Goal: Task Accomplishment & Management: Complete application form

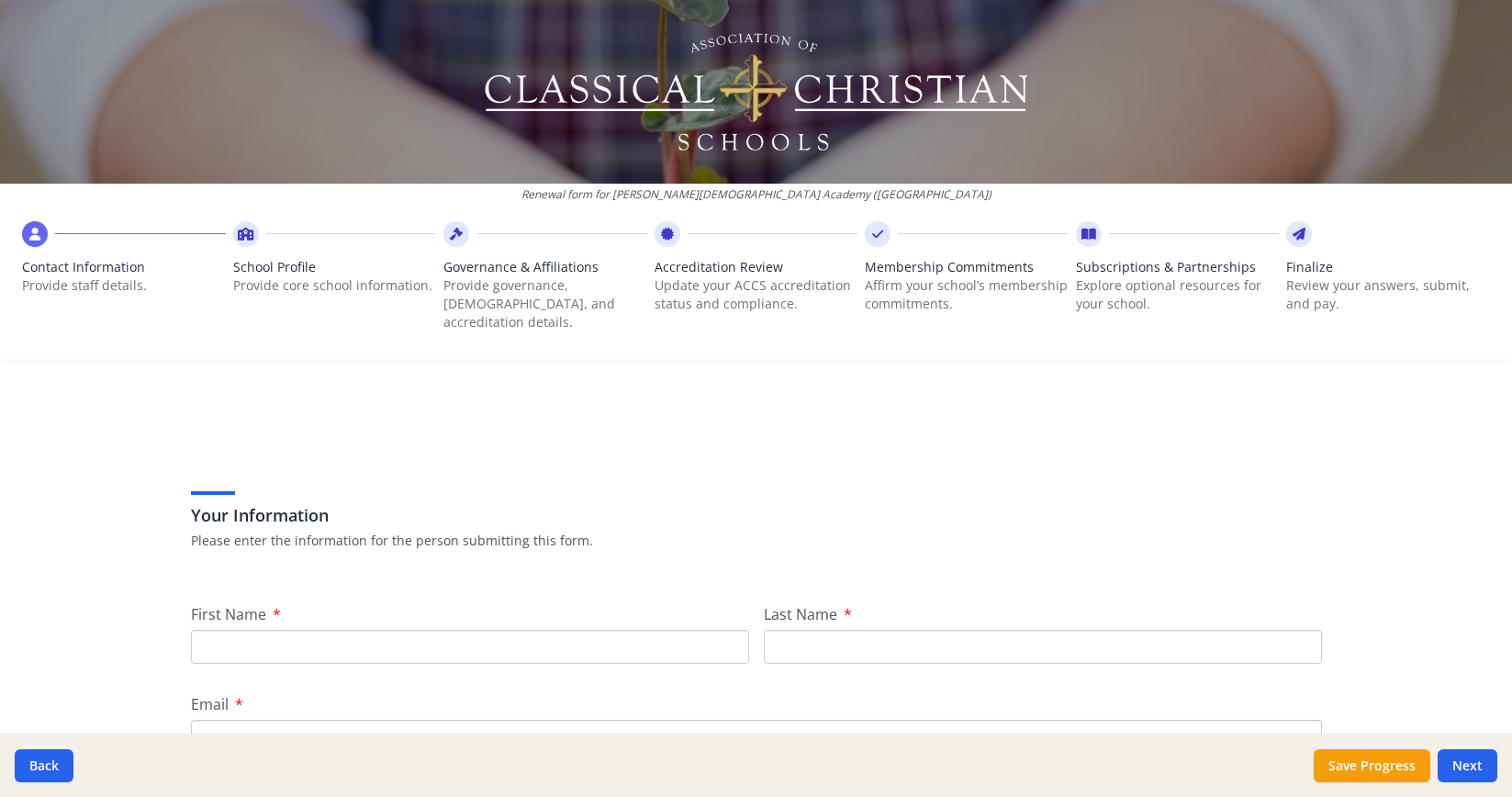
click at [422, 630] on input "First Name" at bounding box center [470, 646] width 559 height 34
type input "[PERSON_NAME]"
type input "[EMAIL_ADDRESS][DOMAIN_NAME]"
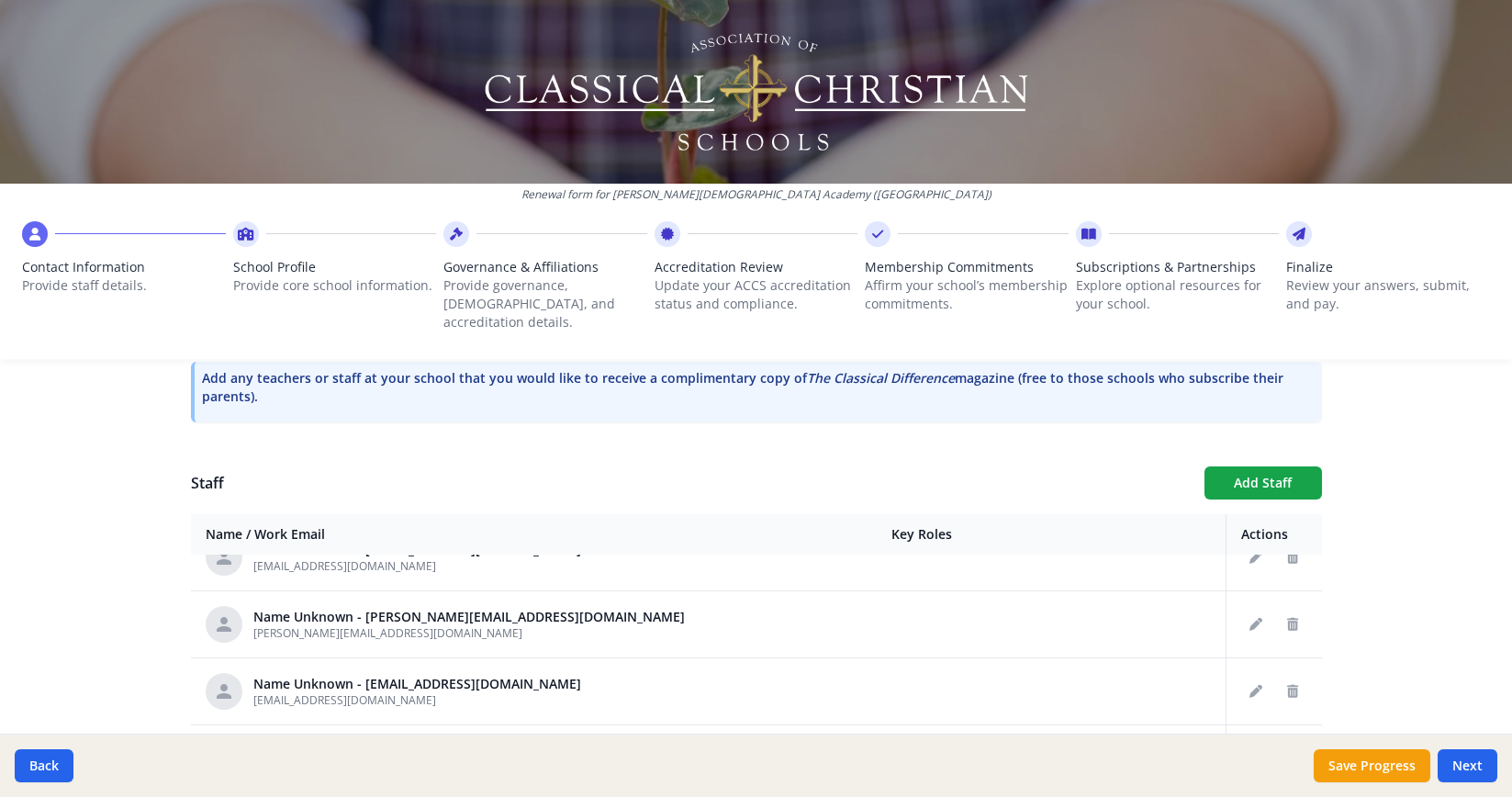
scroll to position [234, 0]
click at [1287, 616] on icon "Delete staff" at bounding box center [1292, 621] width 11 height 13
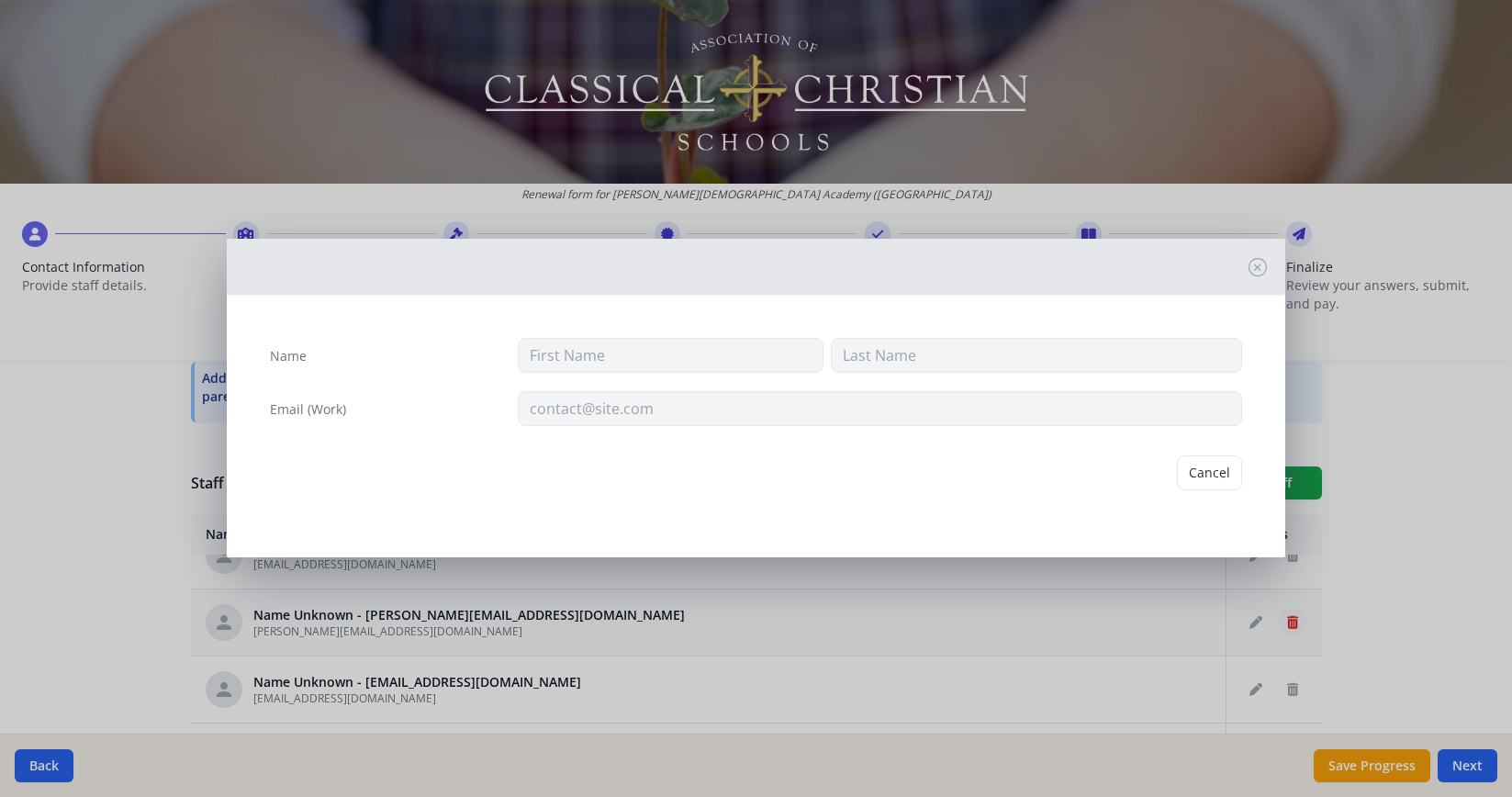
type input "[PERSON_NAME][EMAIL_ADDRESS][DOMAIN_NAME]"
click at [1222, 466] on button "Delete" at bounding box center [1211, 473] width 64 height 35
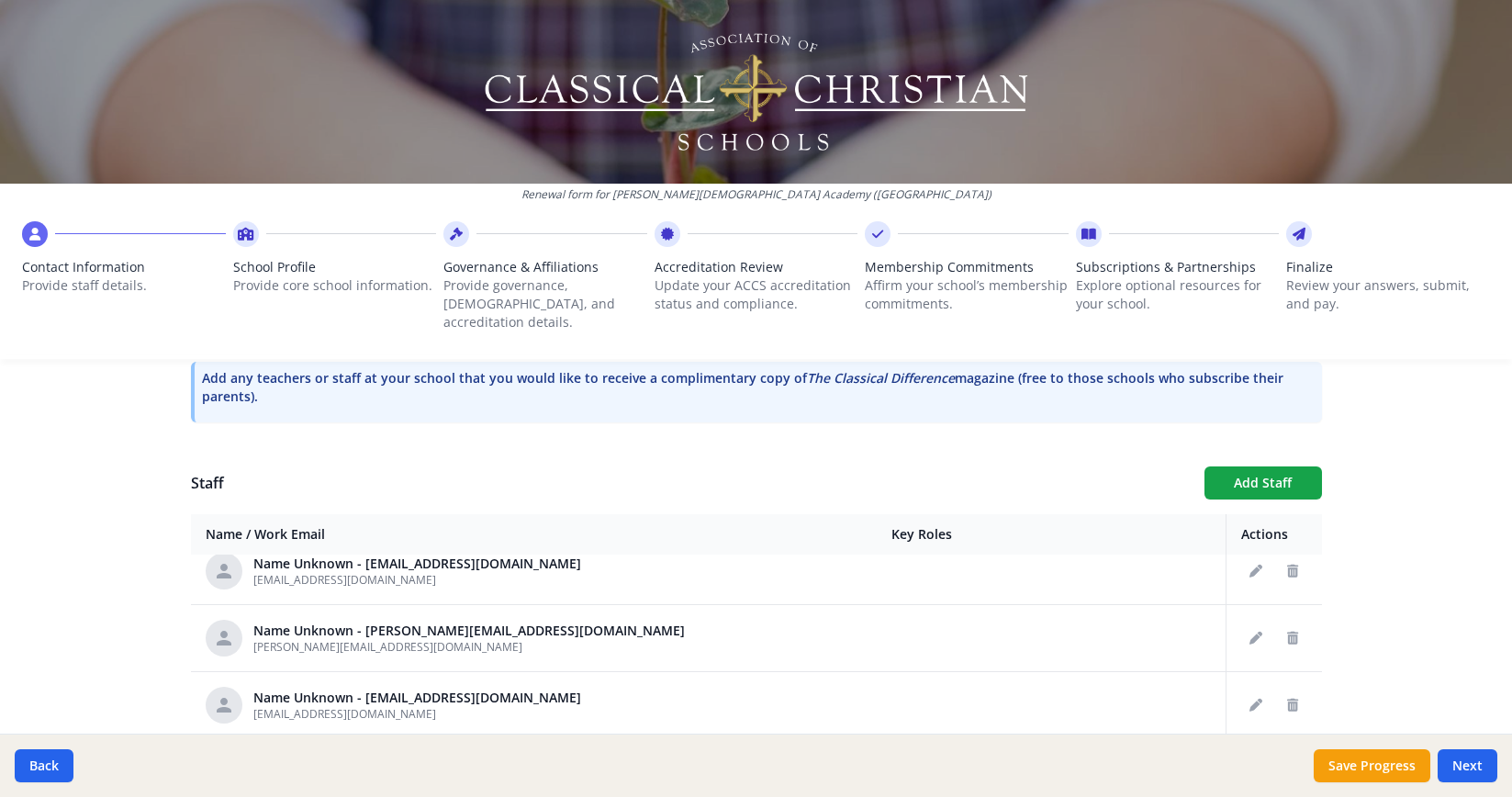
scroll to position [425, 0]
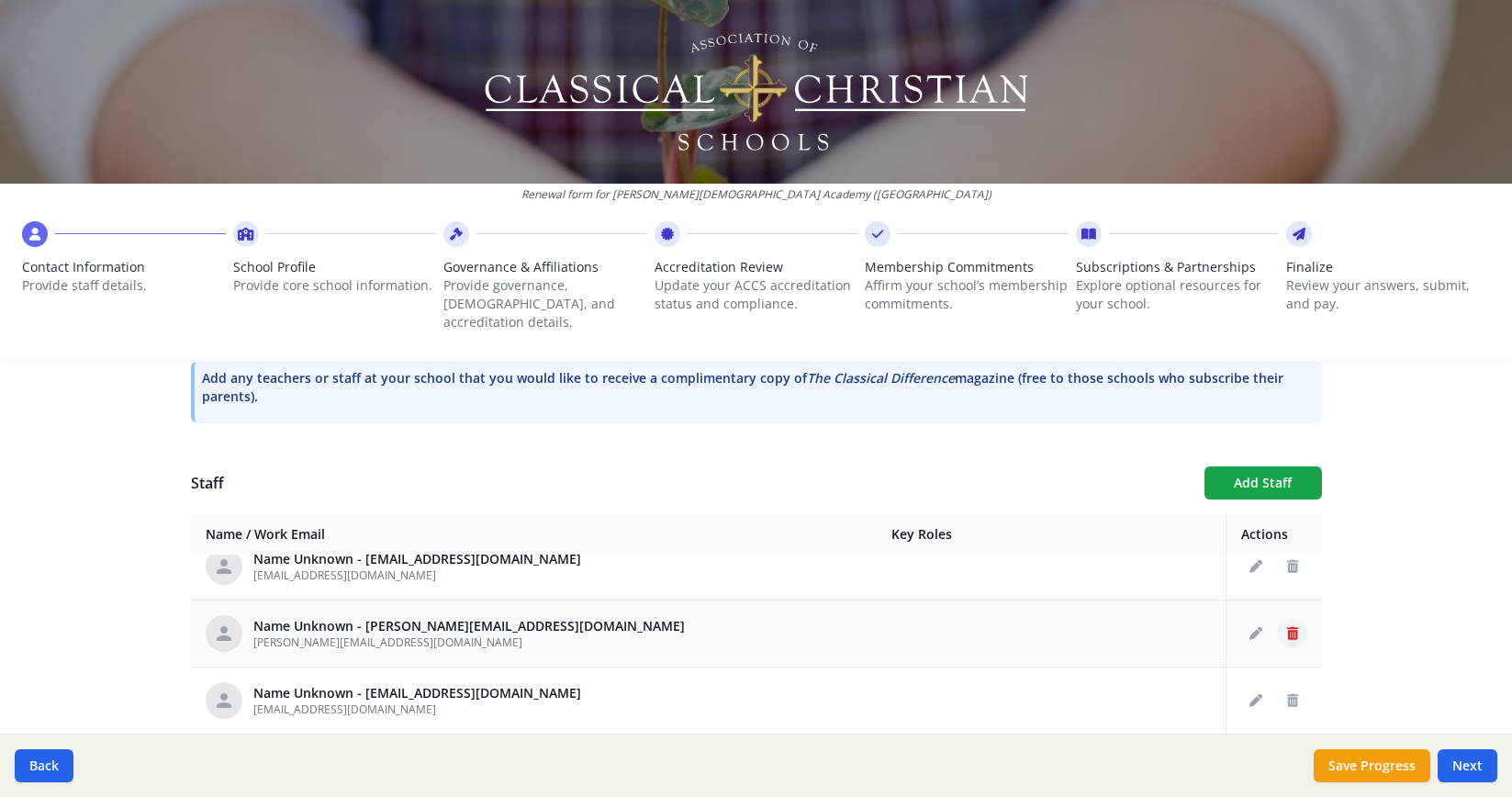
click at [1288, 620] on button "Delete staff" at bounding box center [1293, 633] width 29 height 29
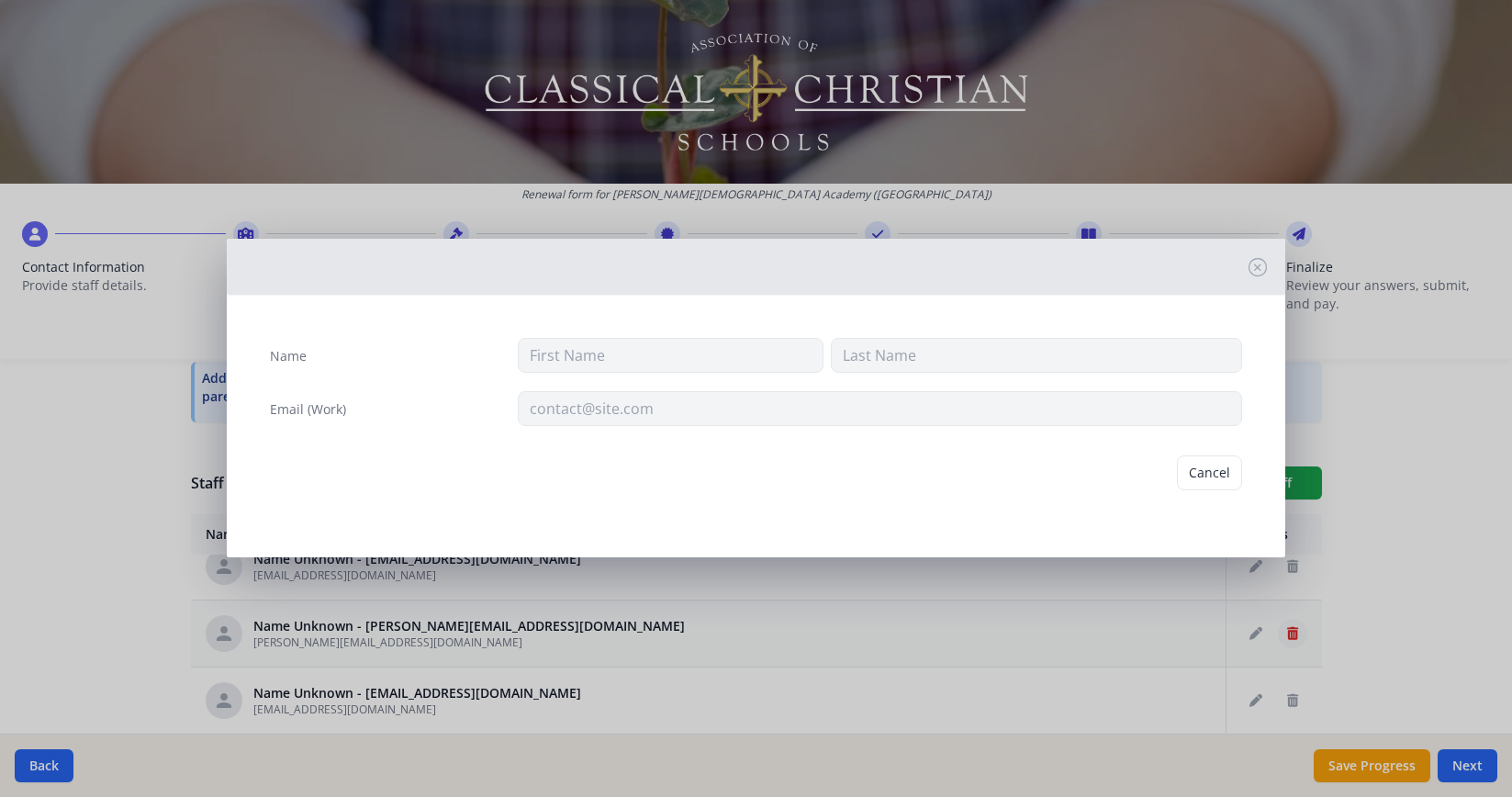
type input "[PERSON_NAME][EMAIL_ADDRESS][DOMAIN_NAME]"
click at [1154, 476] on button "Cancel" at bounding box center [1140, 473] width 66 height 35
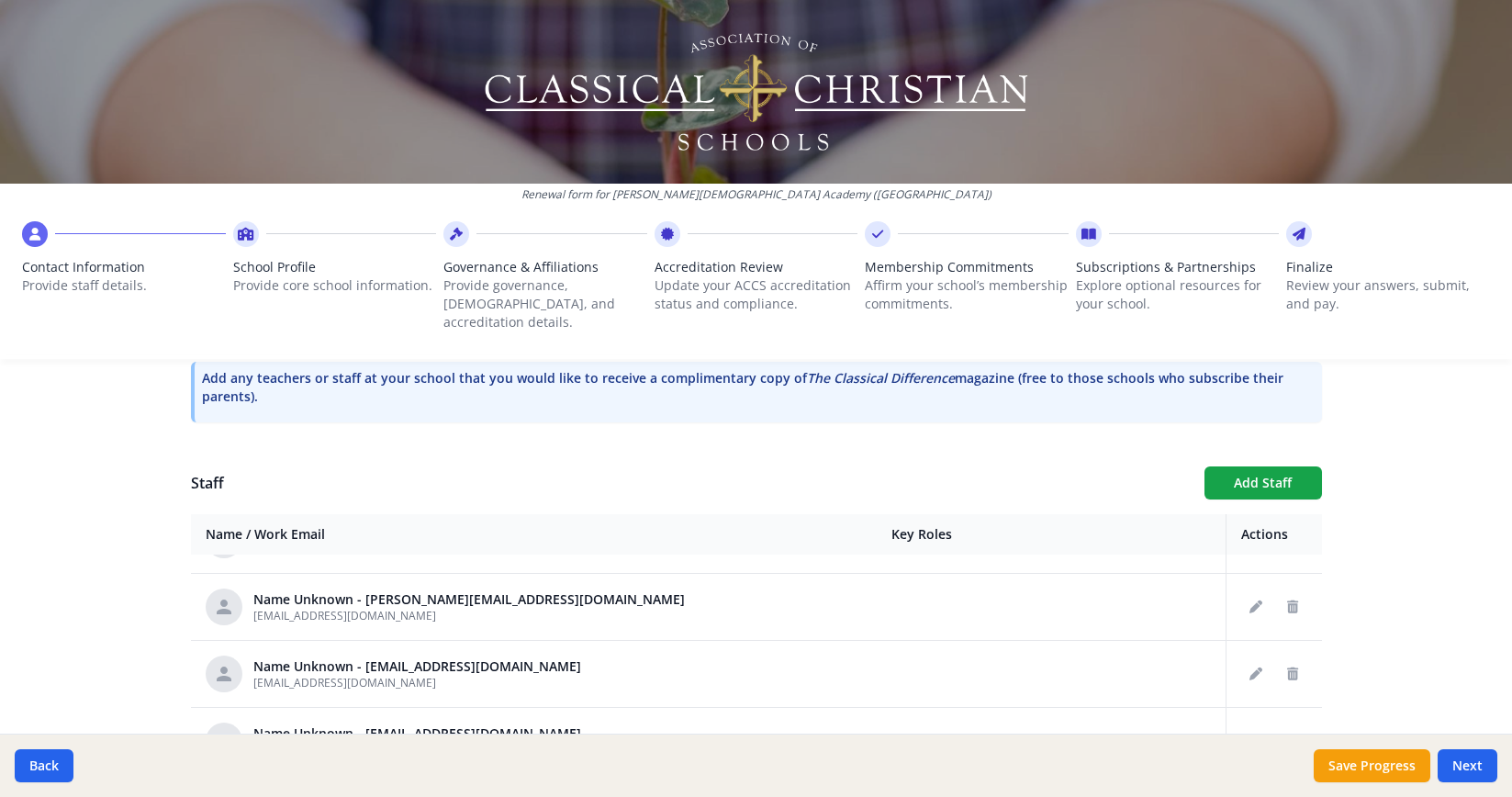
scroll to position [584, 0]
click at [1319, 471] on button "Add Staff" at bounding box center [1263, 482] width 118 height 33
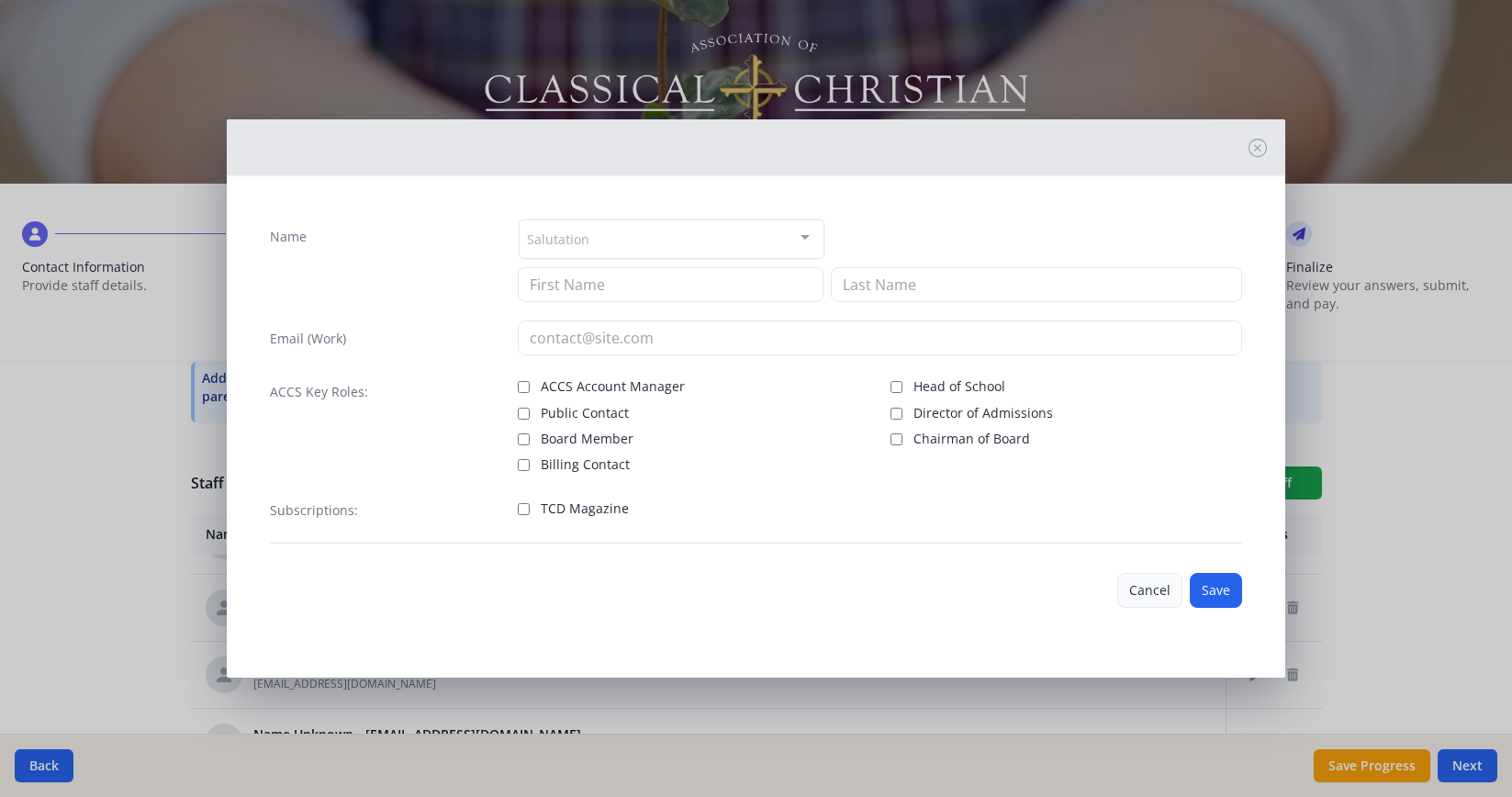
click at [1130, 590] on button "Cancel" at bounding box center [1150, 591] width 66 height 35
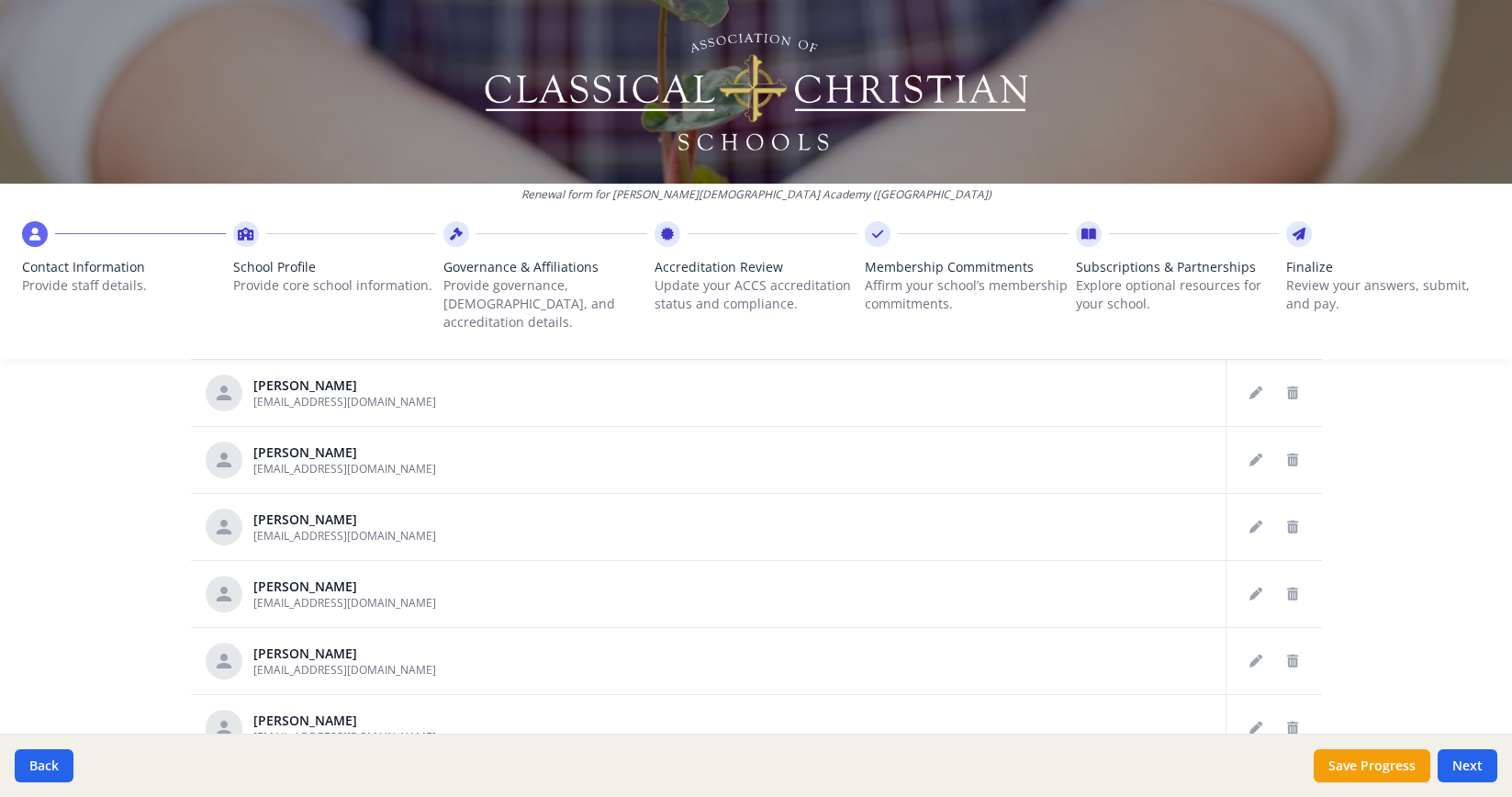
scroll to position [996, 0]
